Goal: Transaction & Acquisition: Purchase product/service

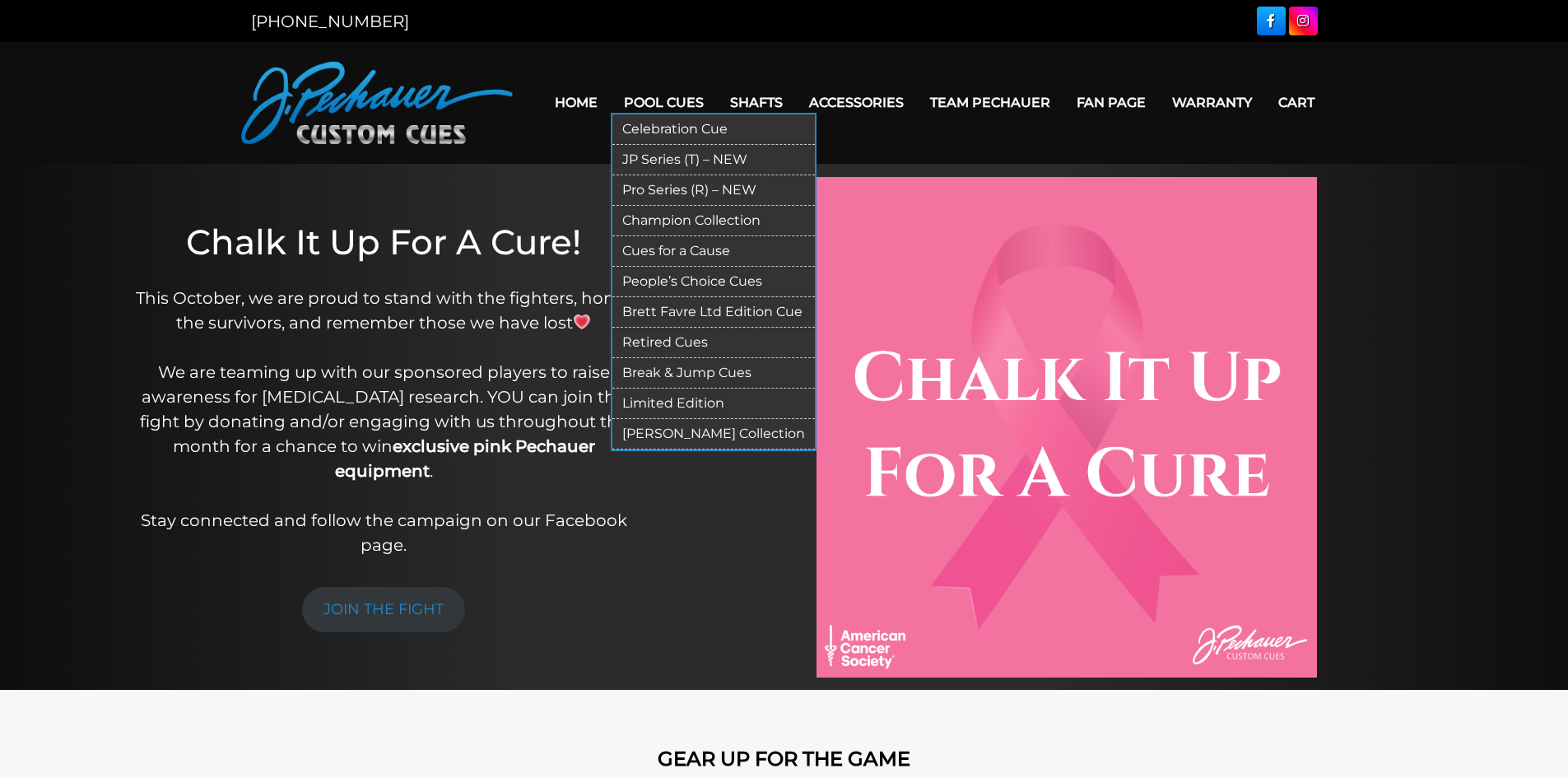
click at [646, 97] on link "Pool Cues" at bounding box center [664, 102] width 107 height 42
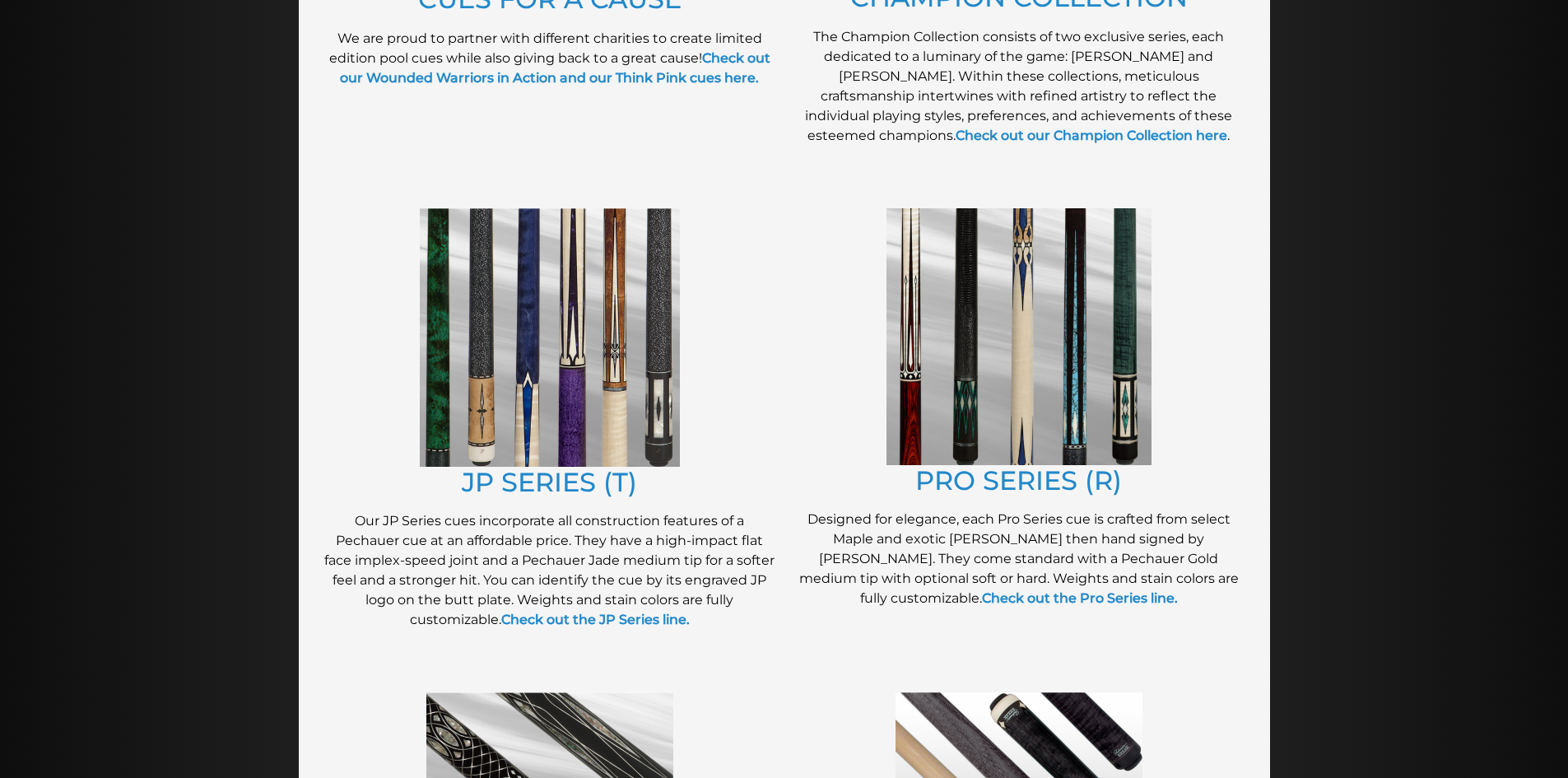
scroll to position [705, 0]
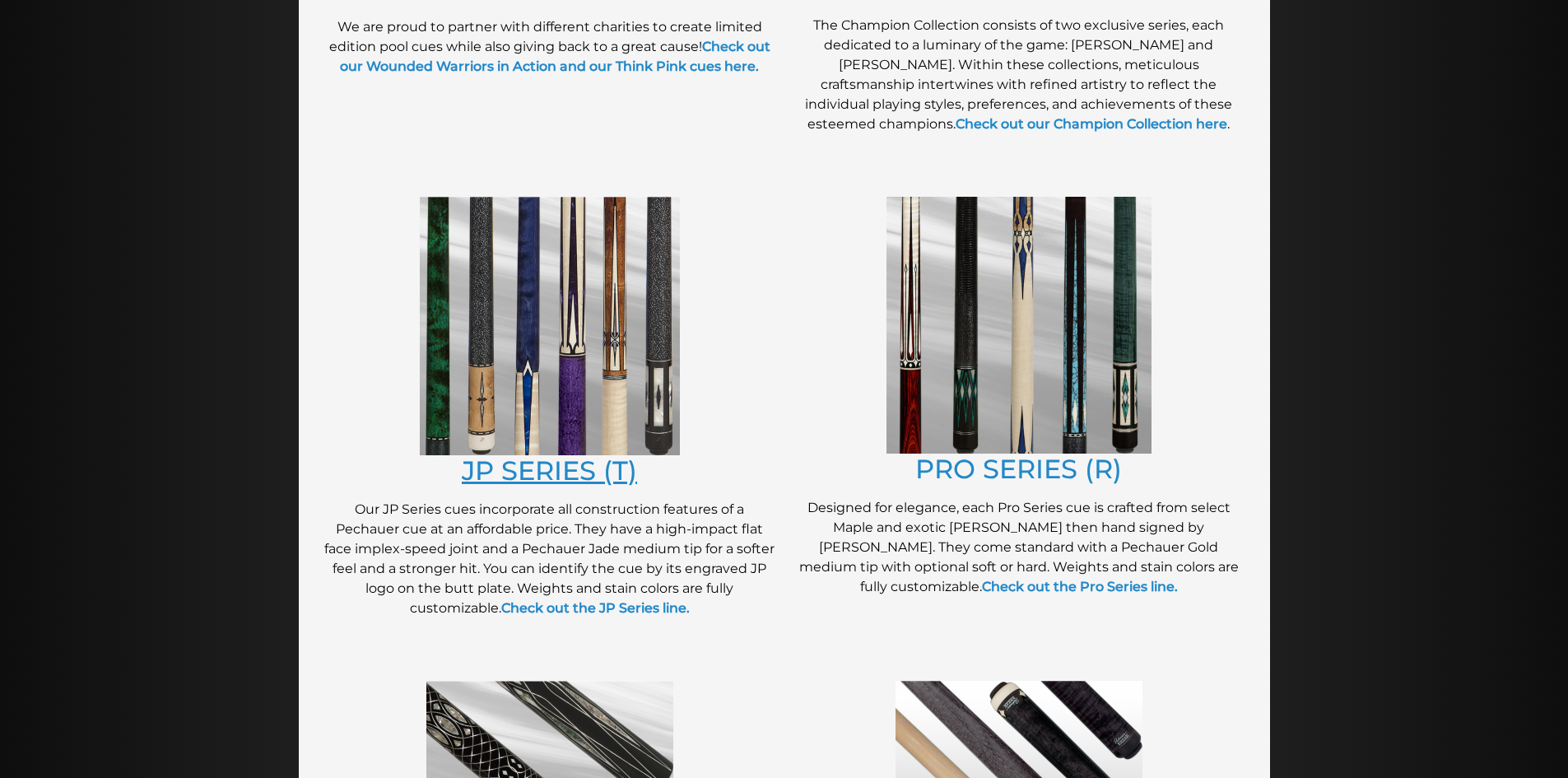
click at [486, 476] on link "JP SERIES (T)" at bounding box center [549, 470] width 175 height 32
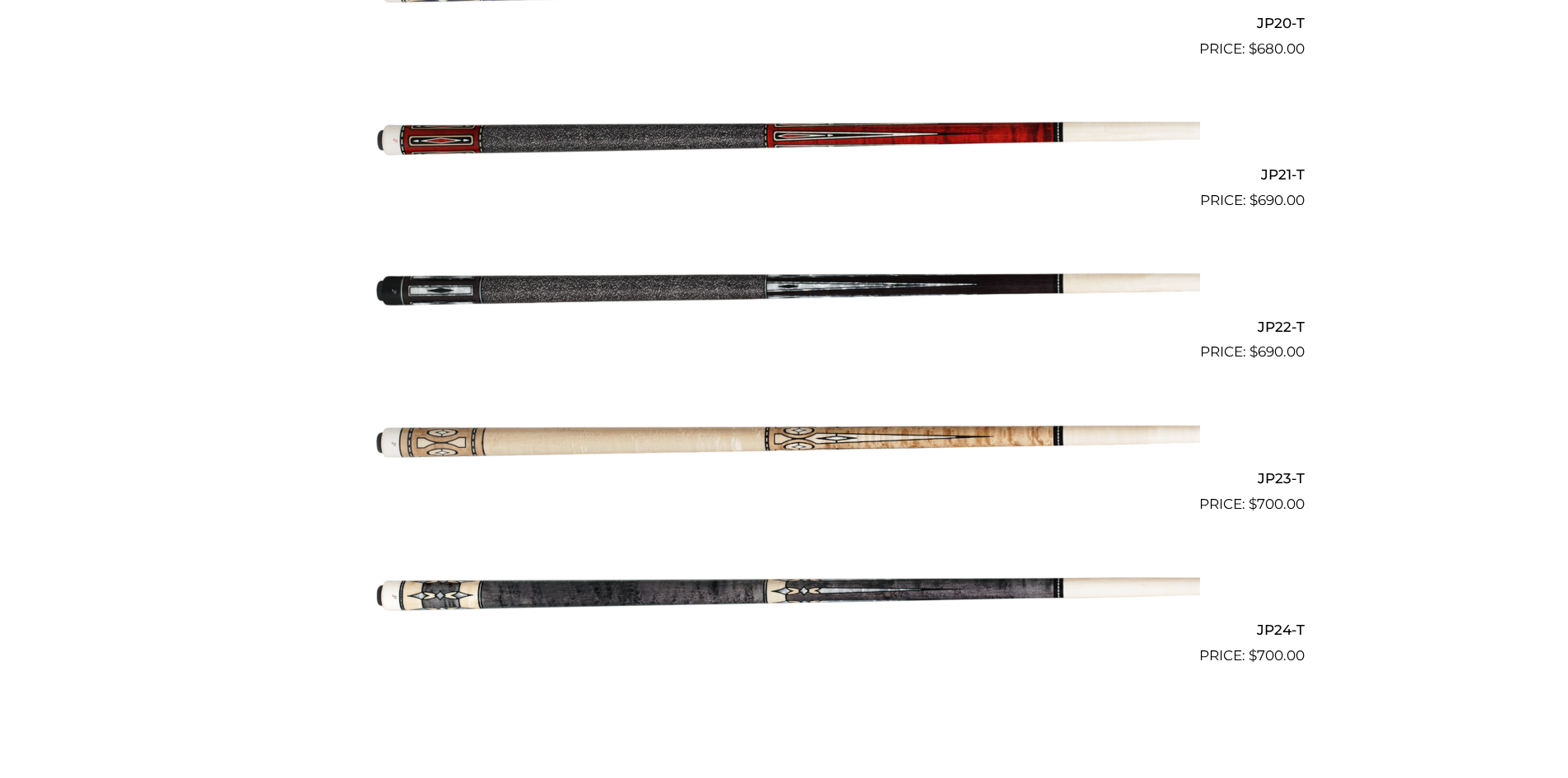
scroll to position [3487, 0]
